Goal: Task Accomplishment & Management: Manage account settings

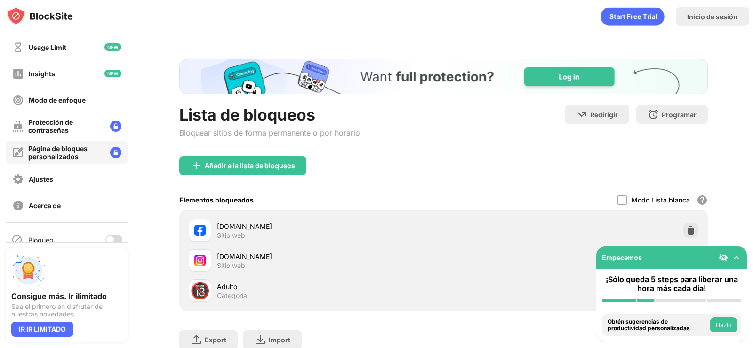
scroll to position [43, 0]
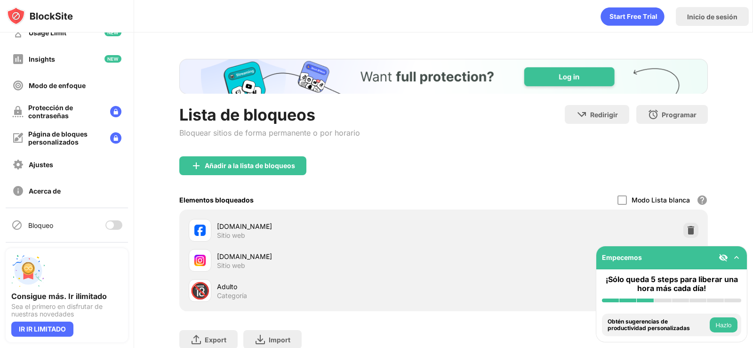
click at [106, 228] on div at bounding box center [110, 225] width 8 height 8
